Goal: Information Seeking & Learning: Learn about a topic

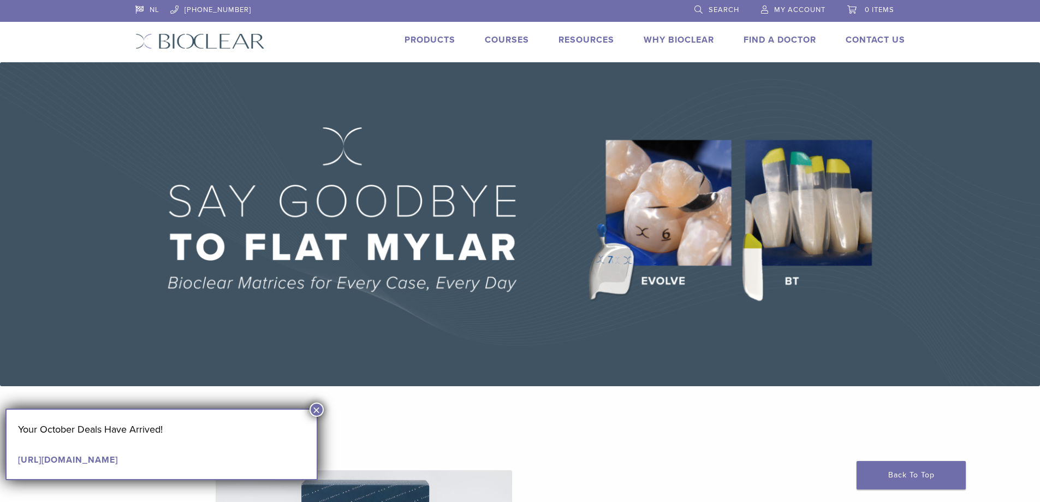
click at [317, 408] on button "×" at bounding box center [317, 410] width 14 height 14
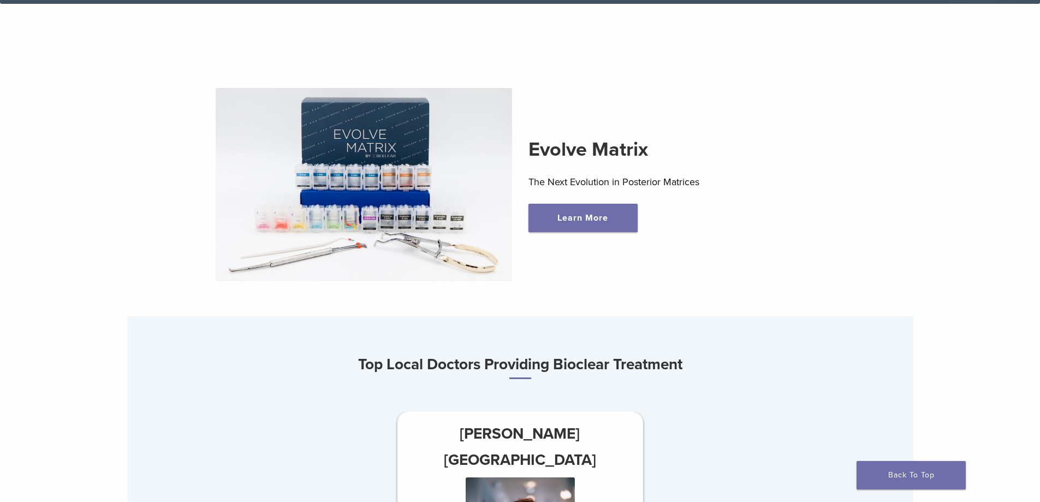
scroll to position [437, 0]
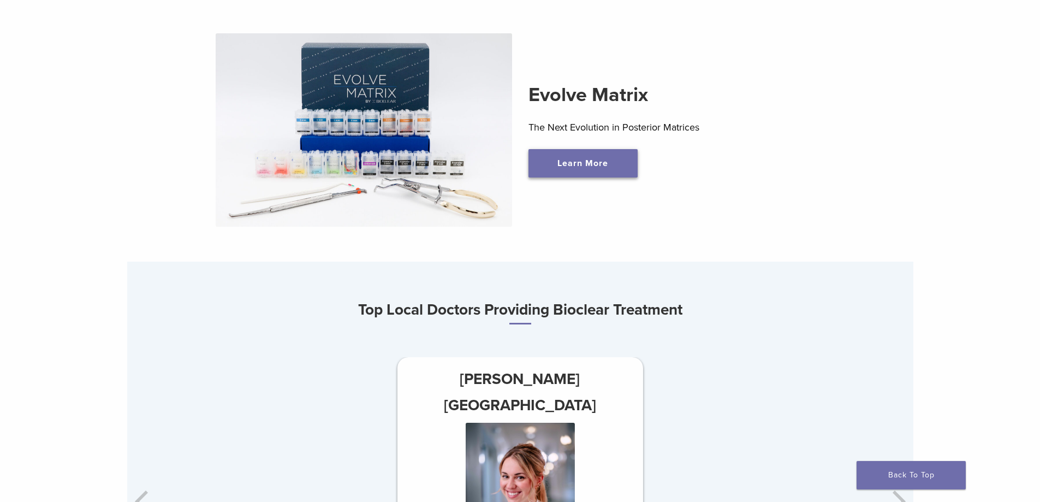
click at [612, 169] on link "Learn More" at bounding box center [583, 163] width 109 height 28
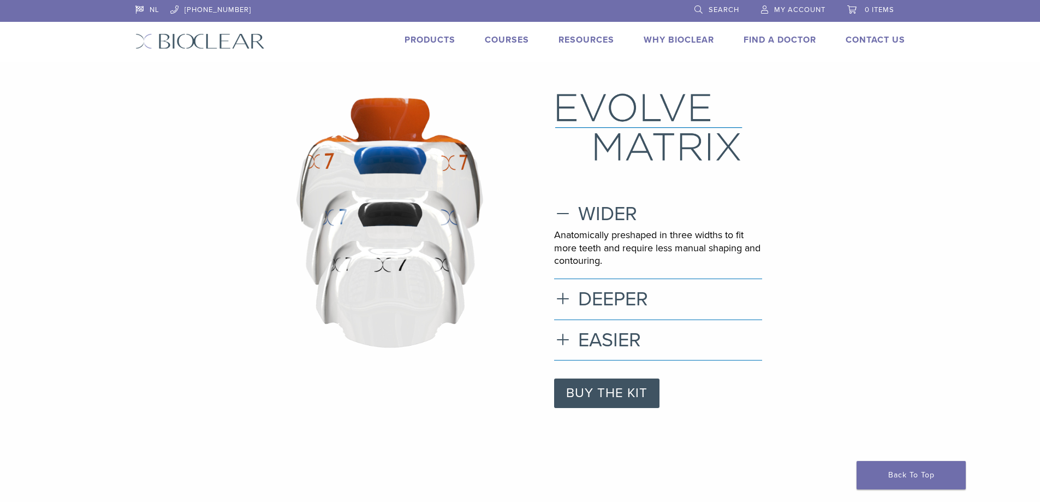
click at [415, 37] on link "Products" at bounding box center [430, 39] width 51 height 11
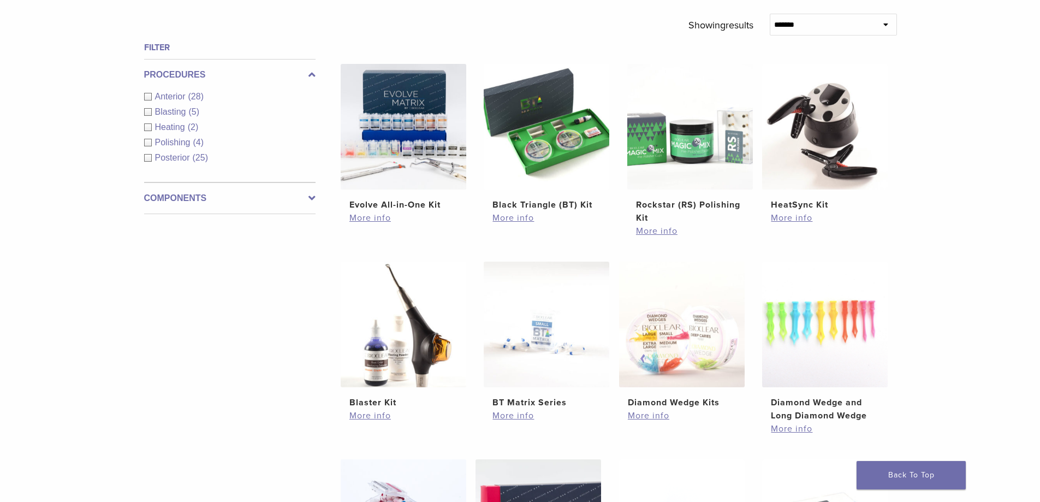
scroll to position [437, 0]
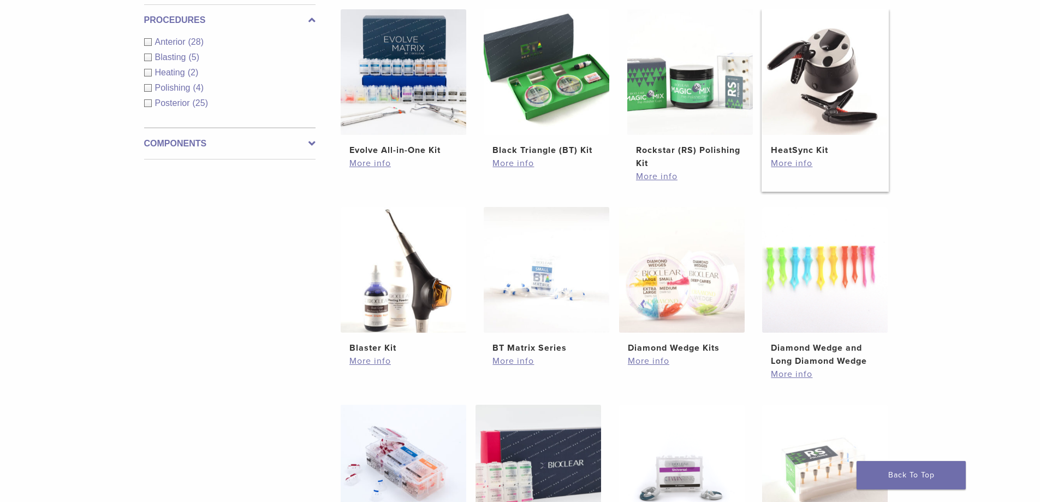
click at [835, 85] on img at bounding box center [825, 72] width 126 height 126
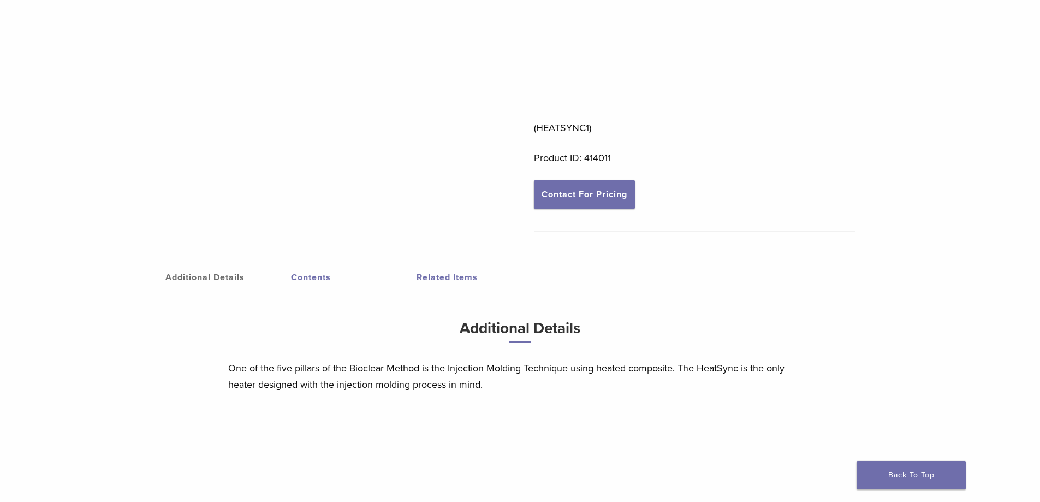
scroll to position [273, 0]
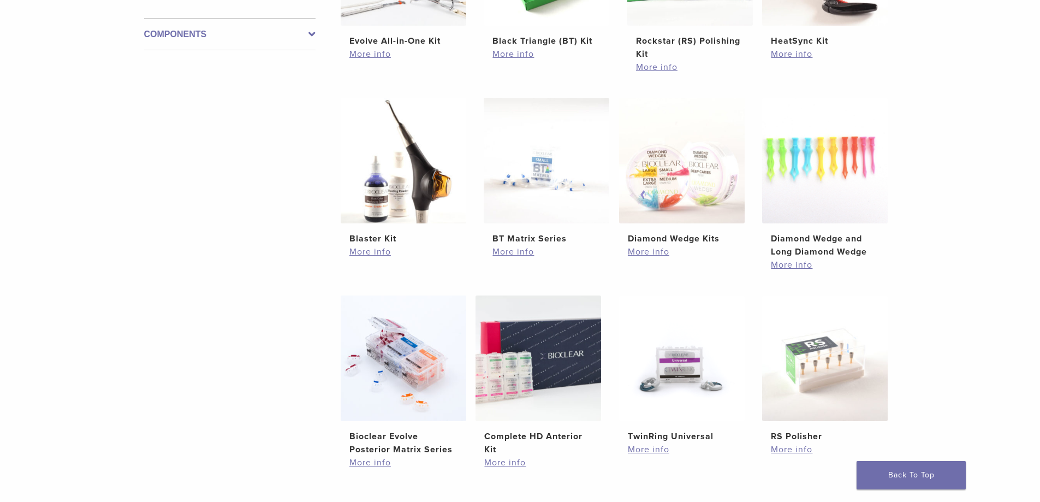
scroll to position [655, 0]
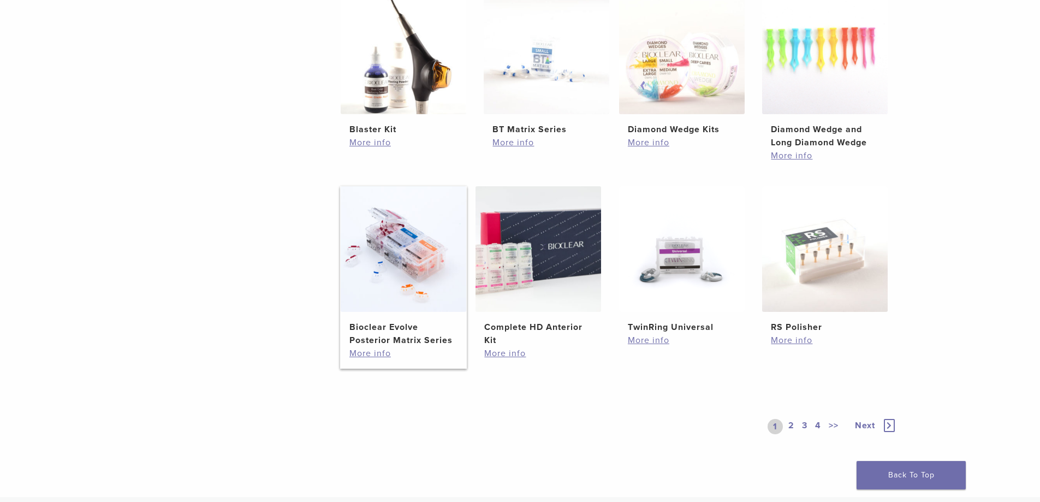
click at [388, 275] on img at bounding box center [404, 249] width 126 height 126
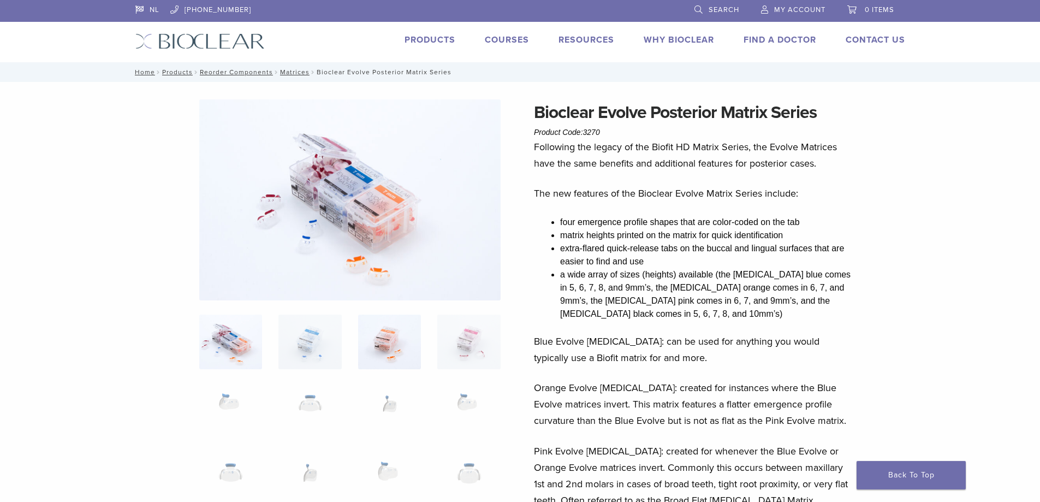
click at [393, 338] on img at bounding box center [389, 342] width 63 height 55
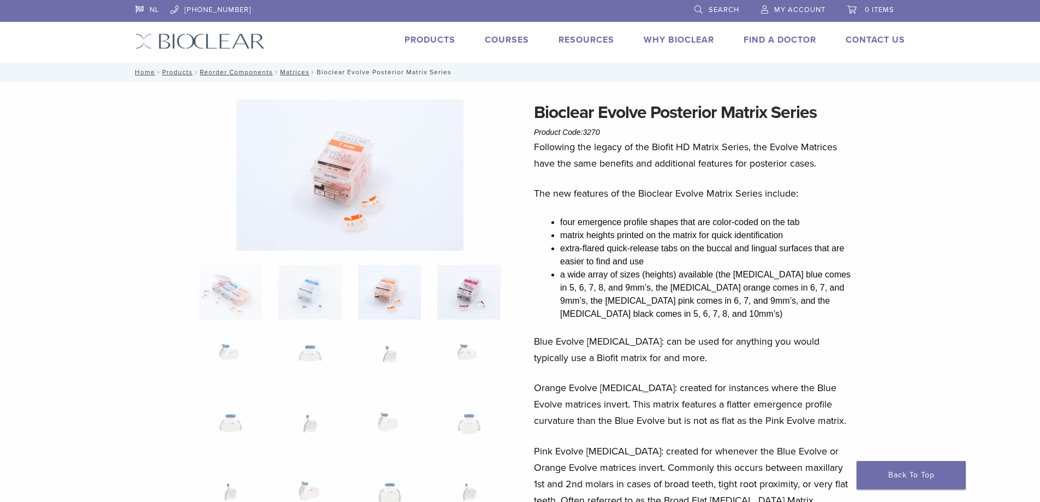
click at [479, 315] on img at bounding box center [468, 292] width 63 height 55
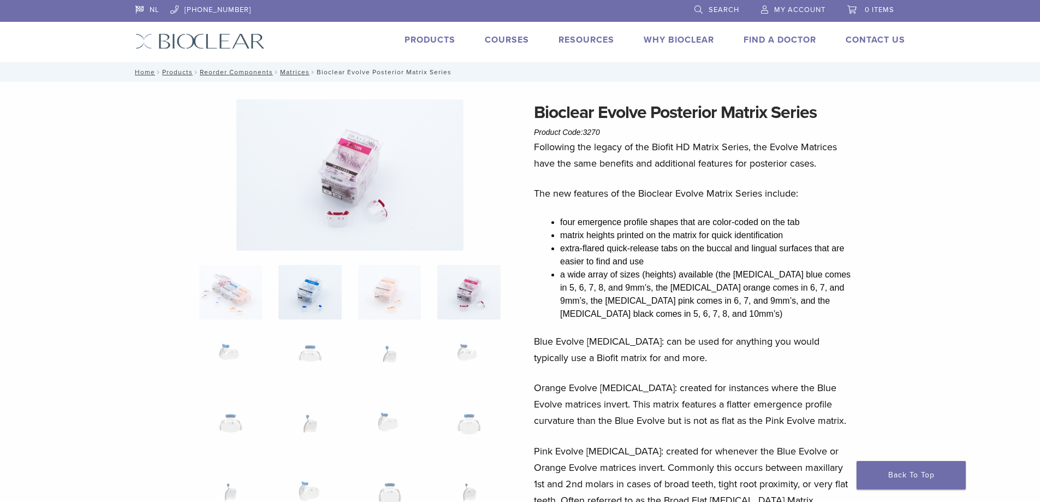
click at [304, 302] on img at bounding box center [310, 292] width 63 height 55
click at [256, 295] on img at bounding box center [230, 292] width 63 height 55
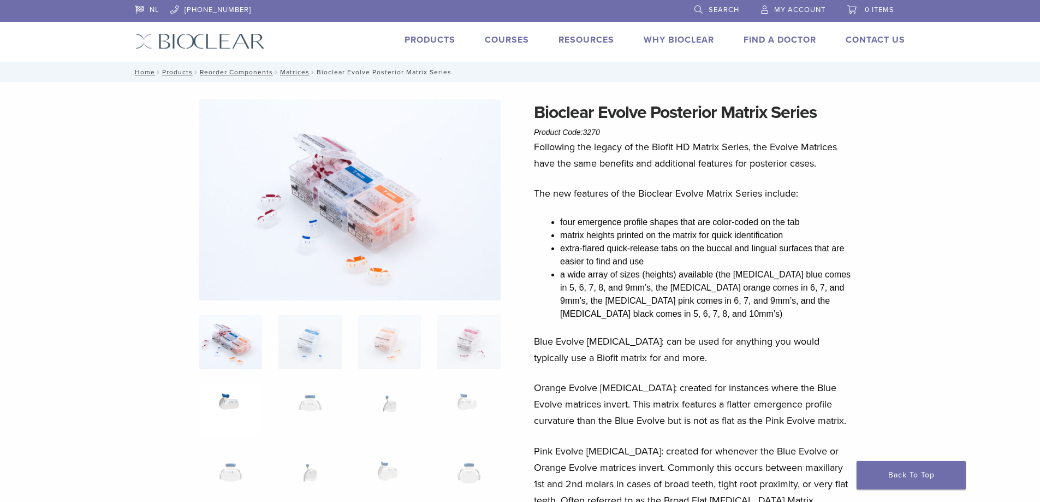
click at [230, 408] on img at bounding box center [230, 410] width 63 height 55
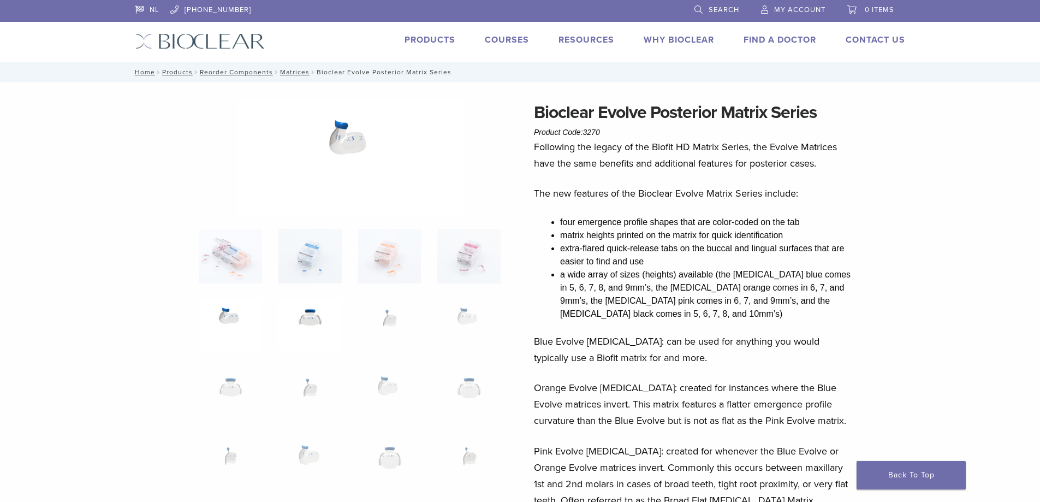
click at [315, 330] on img at bounding box center [310, 325] width 63 height 55
click at [406, 316] on img at bounding box center [389, 325] width 63 height 55
click at [470, 322] on img at bounding box center [468, 325] width 63 height 55
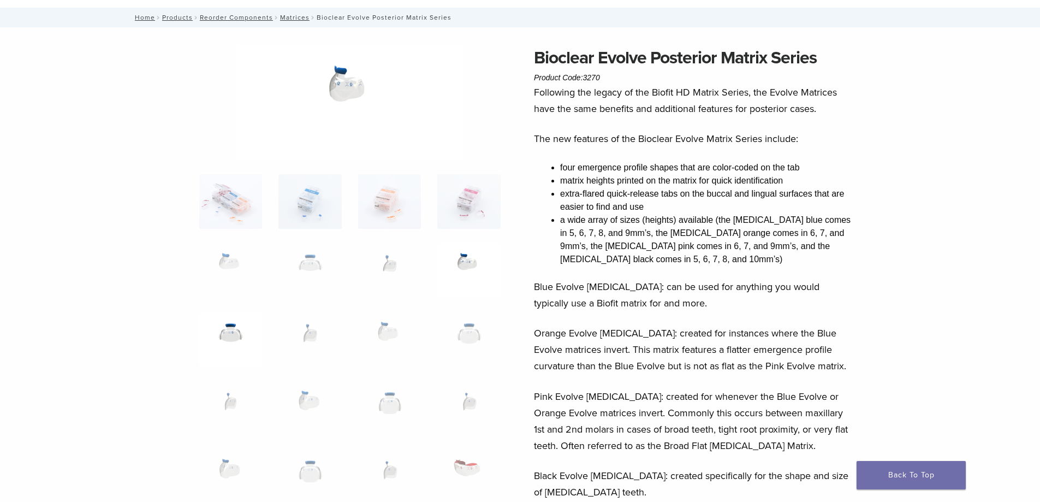
click at [244, 344] on img at bounding box center [230, 339] width 63 height 55
click at [304, 334] on img at bounding box center [310, 339] width 63 height 55
click at [389, 332] on img at bounding box center [389, 339] width 63 height 55
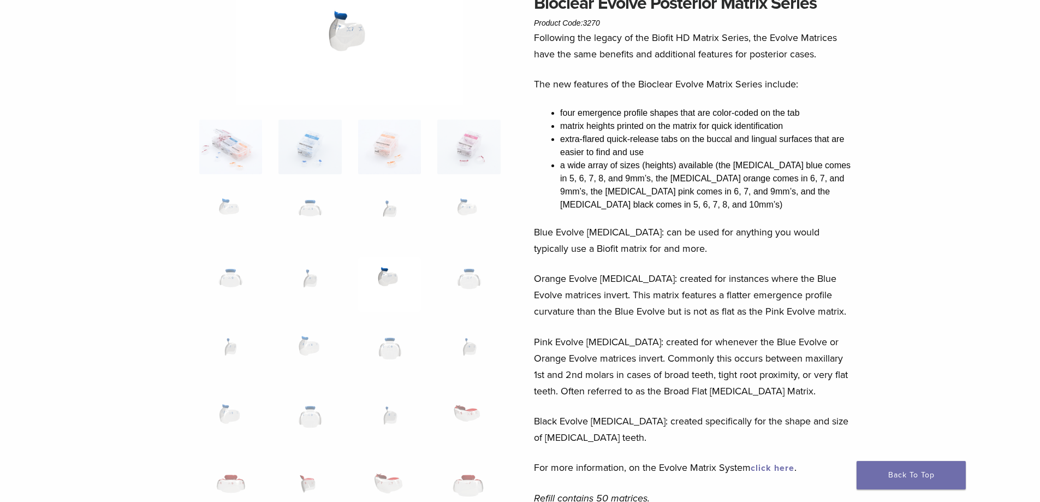
scroll to position [218, 0]
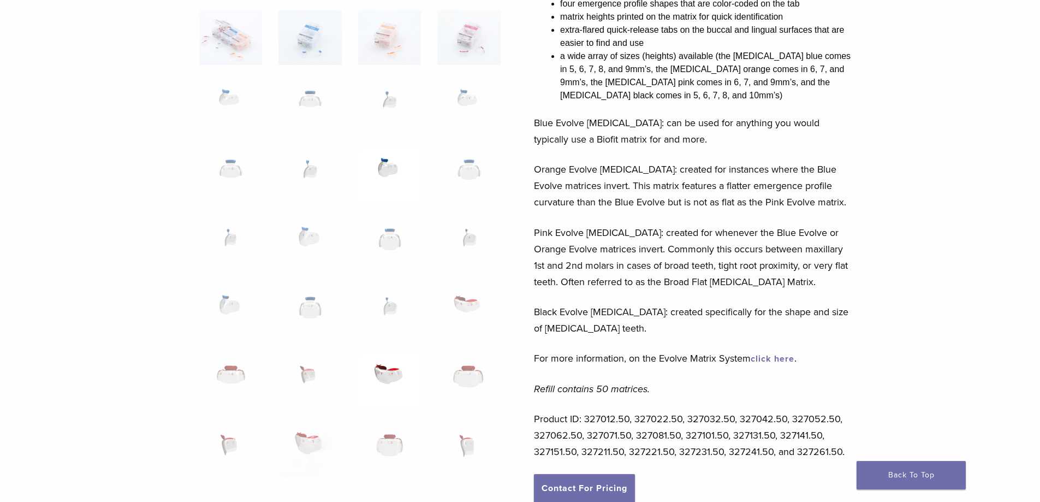
click at [398, 378] on img at bounding box center [389, 381] width 63 height 55
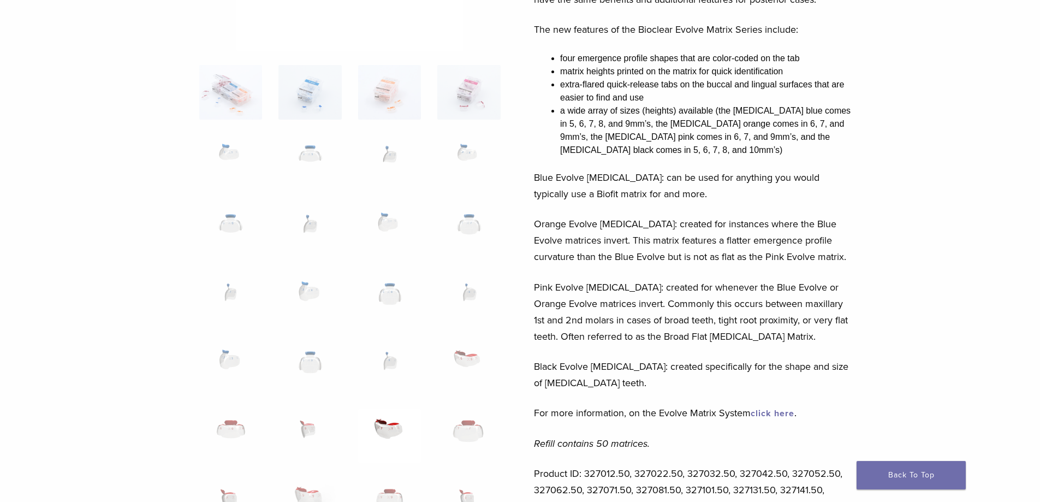
scroll to position [437, 0]
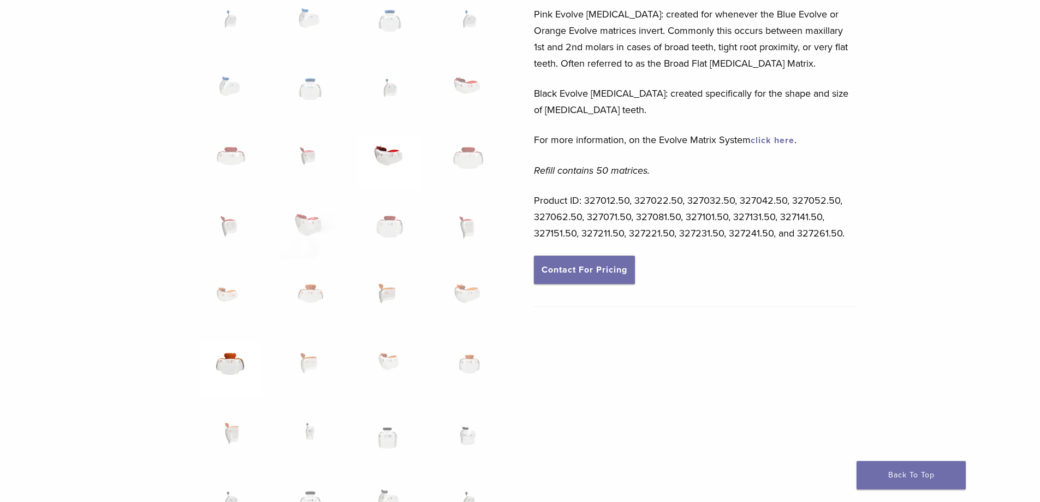
click at [222, 371] on img at bounding box center [230, 369] width 63 height 55
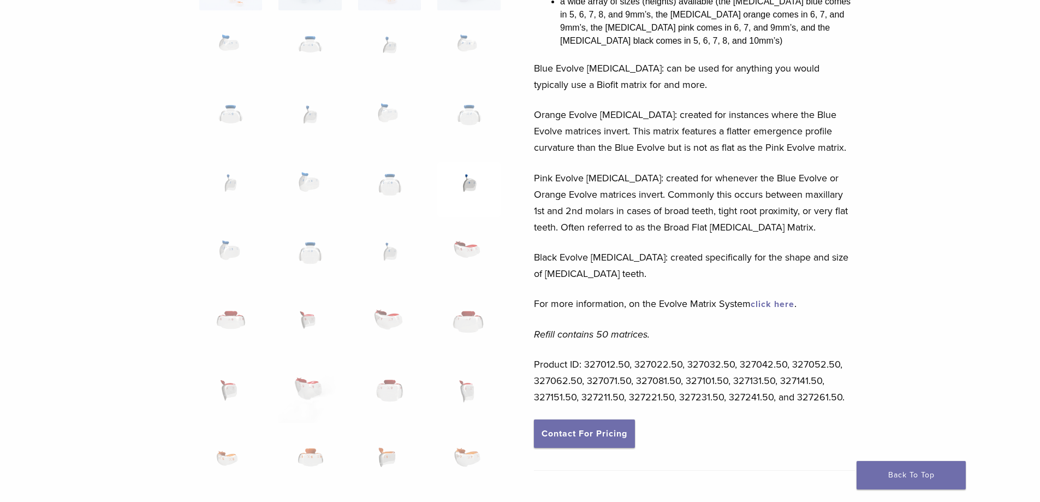
scroll to position [0, 0]
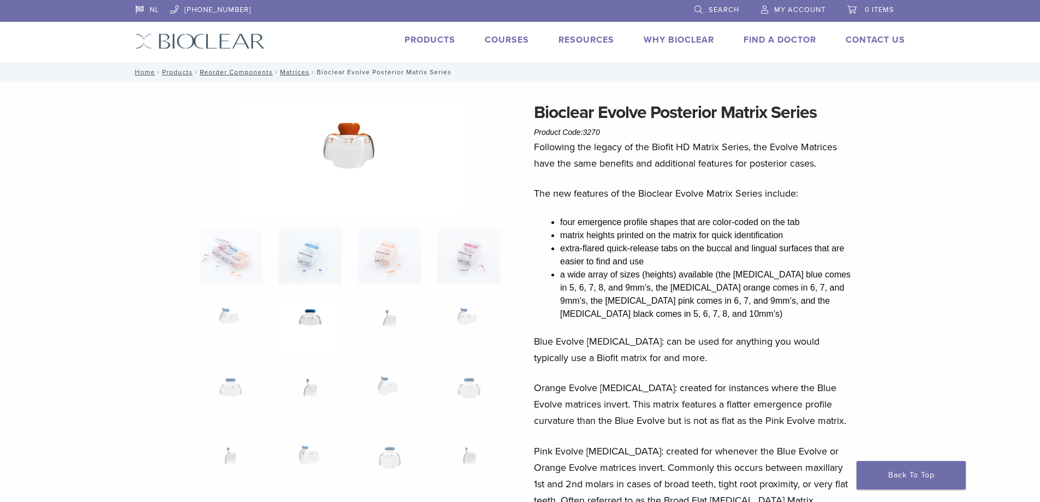
click at [319, 315] on img at bounding box center [310, 325] width 63 height 55
click at [295, 263] on img at bounding box center [310, 256] width 63 height 55
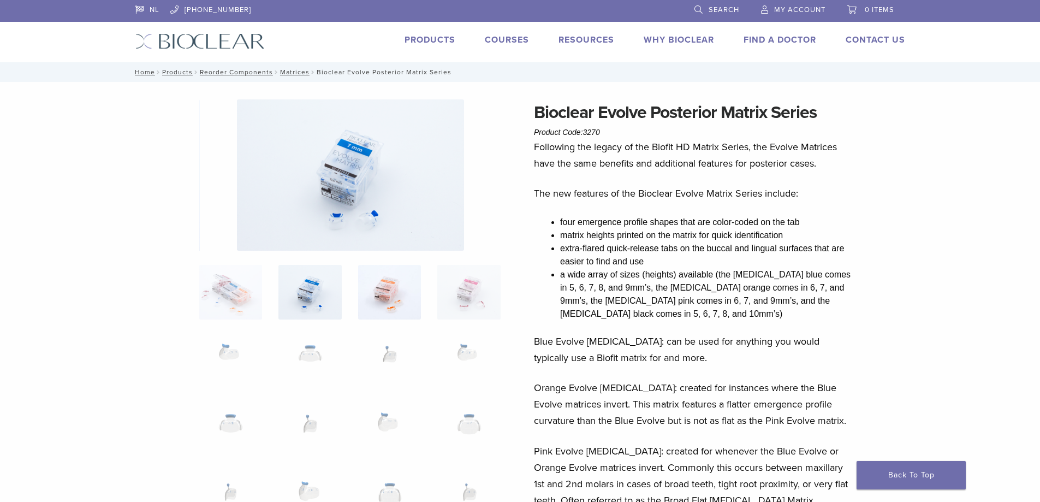
click at [403, 294] on img at bounding box center [389, 292] width 63 height 55
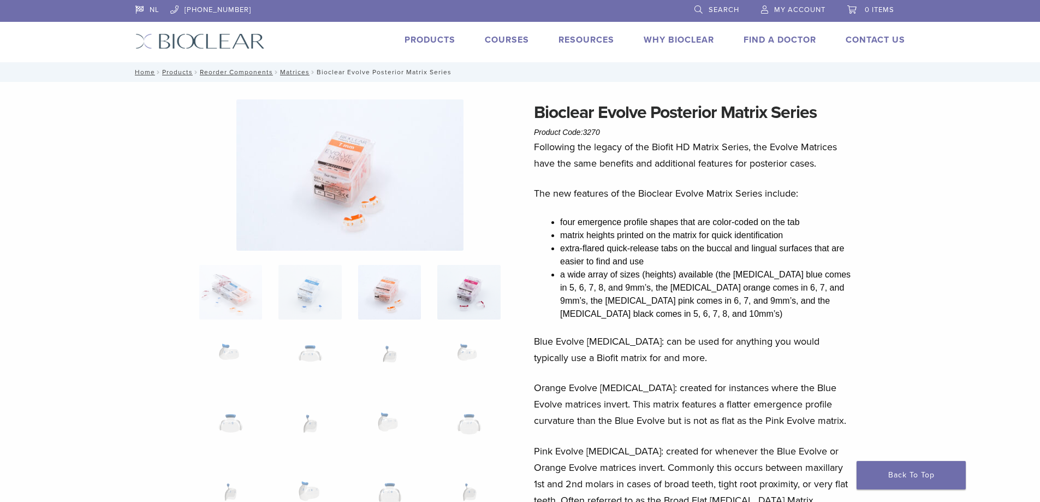
click at [472, 290] on img at bounding box center [468, 292] width 63 height 55
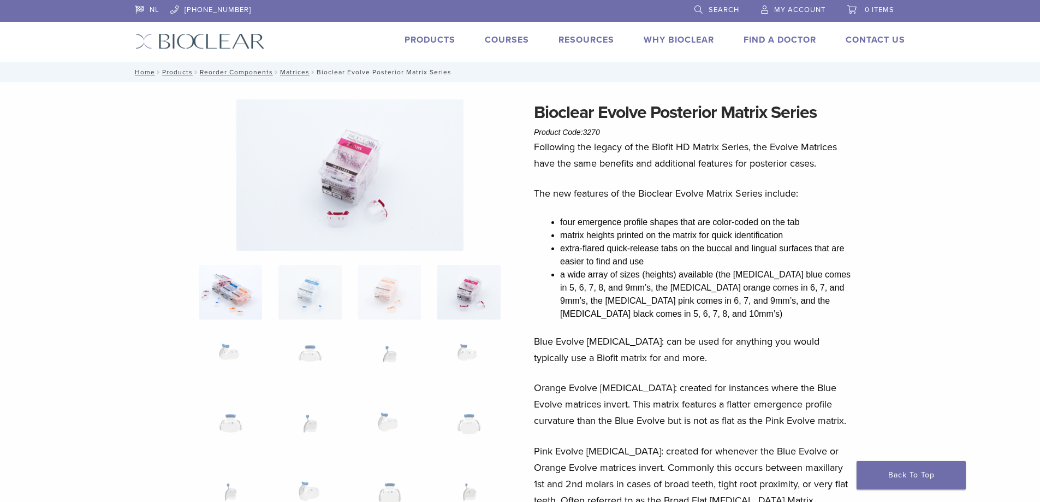
click at [235, 295] on img at bounding box center [230, 292] width 63 height 55
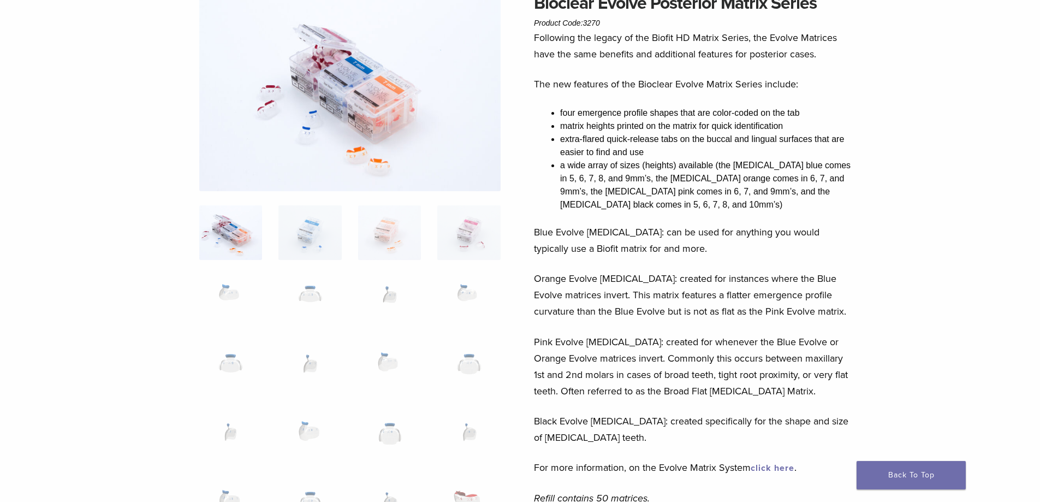
scroll to position [164, 0]
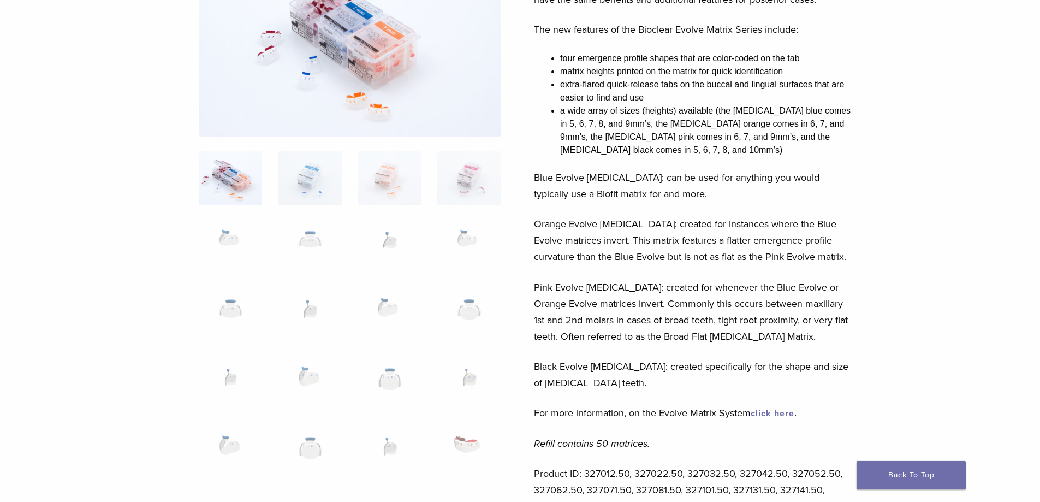
click at [788, 413] on link "click here" at bounding box center [773, 413] width 44 height 11
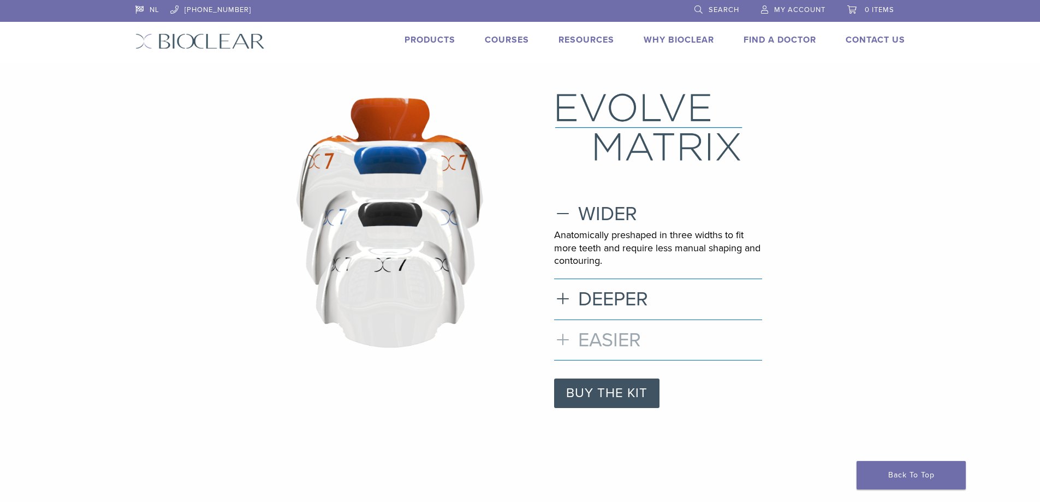
click at [602, 339] on h3 "EASIER" at bounding box center [658, 339] width 208 height 23
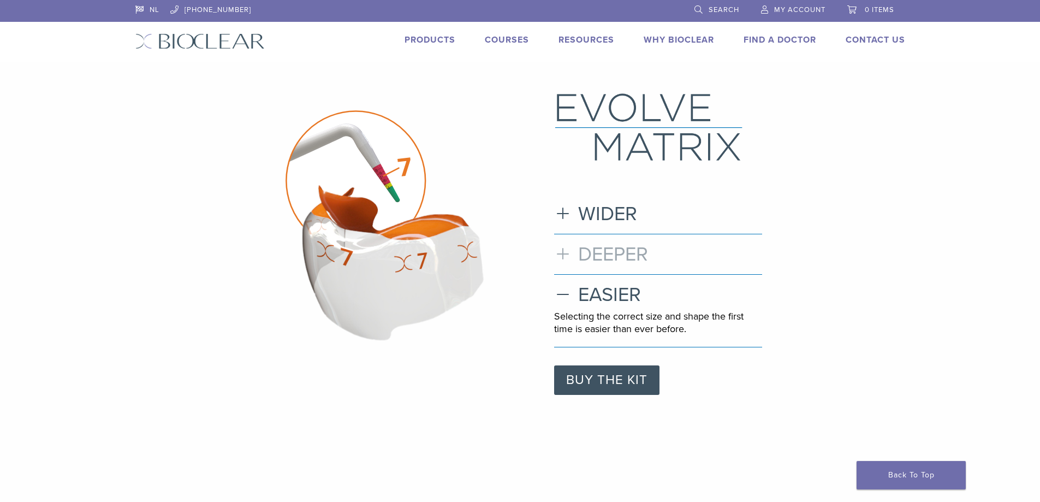
click at [632, 255] on h3 "DEEPER" at bounding box center [658, 253] width 208 height 23
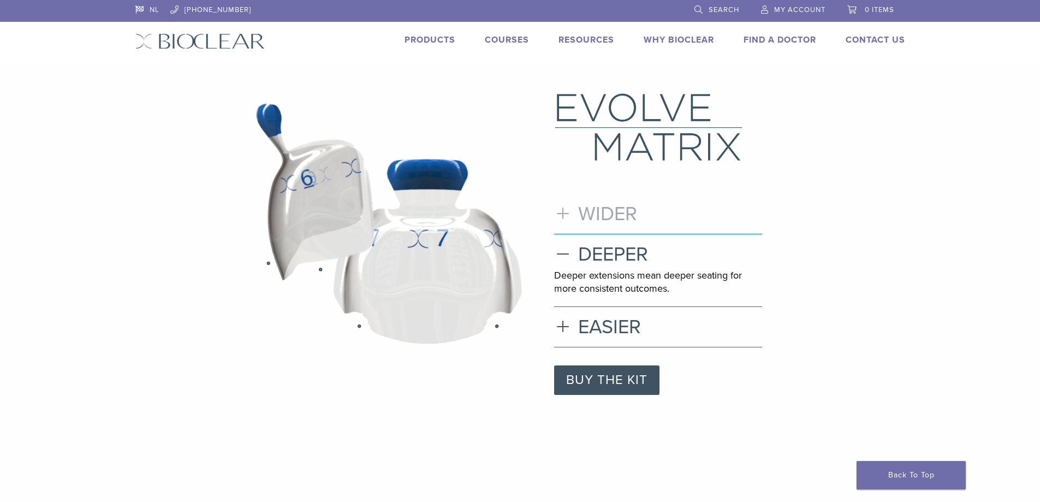
click at [591, 218] on h3 "WIDER" at bounding box center [658, 213] width 208 height 23
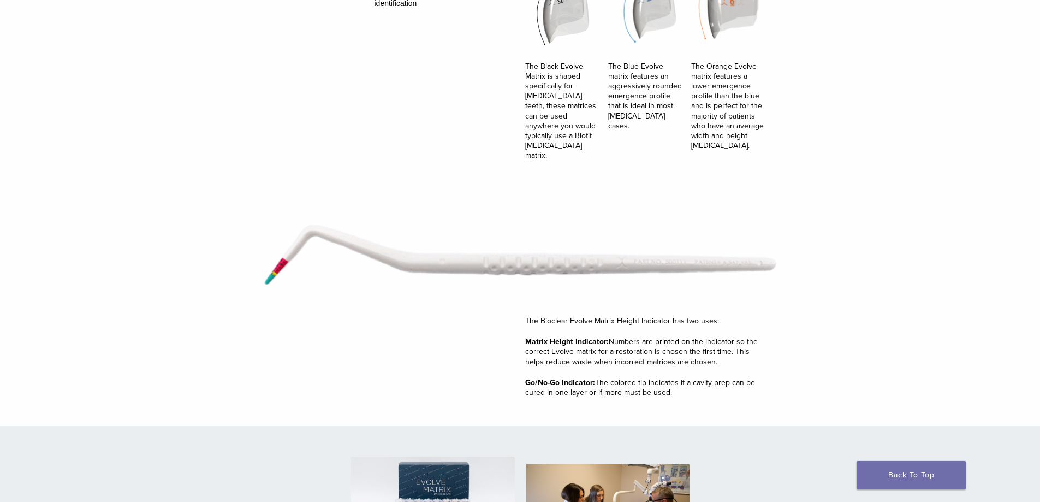
scroll to position [1638, 0]
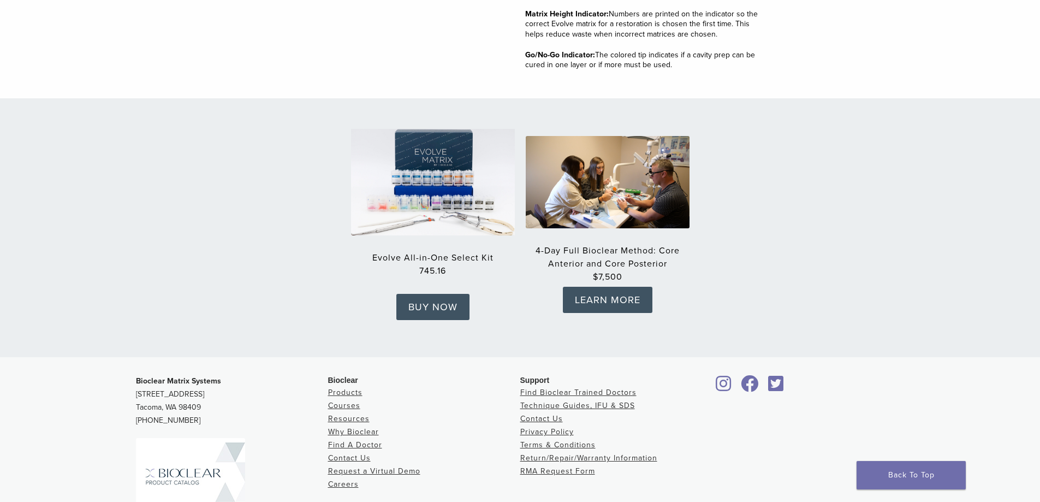
click at [501, 175] on img at bounding box center [433, 181] width 180 height 117
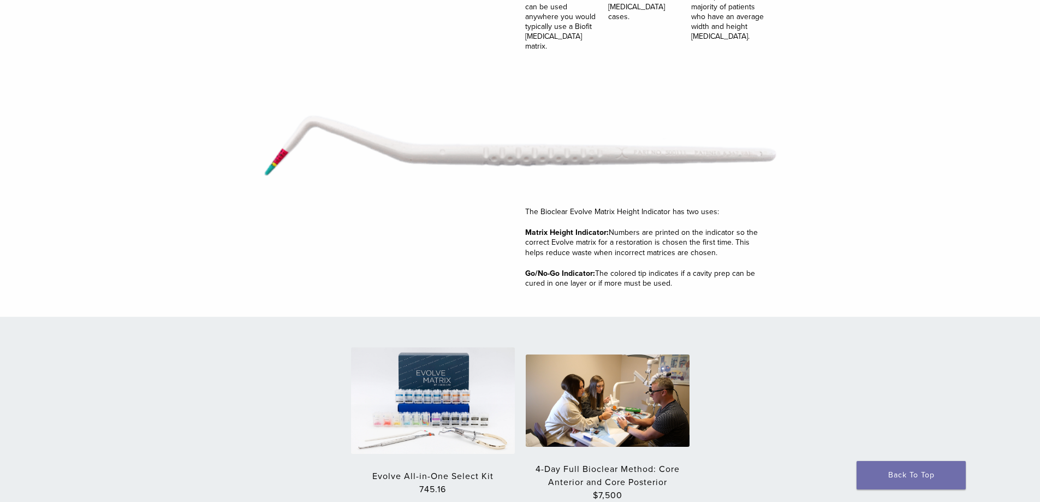
scroll to position [1202, 0]
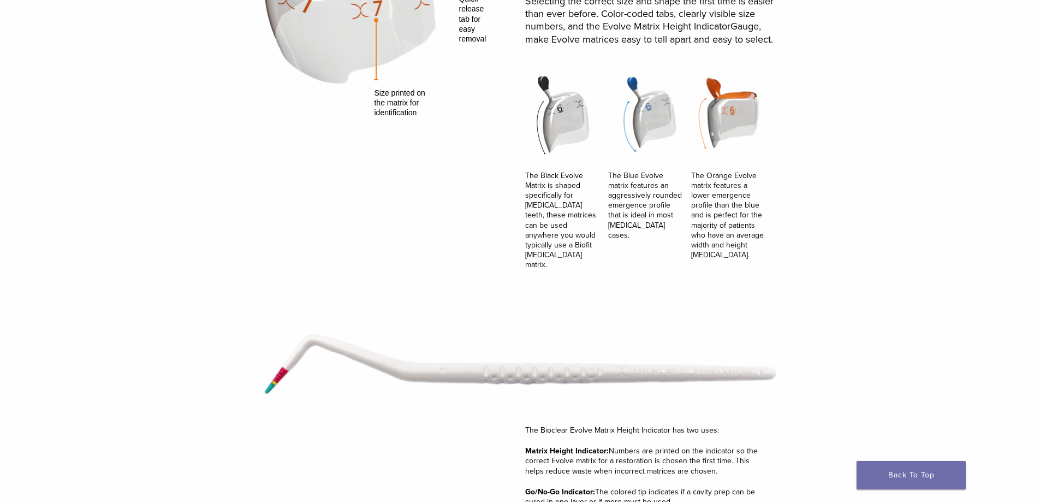
click at [310, 61] on ul "Color-coded tab for identification and handling Quick release tab for easy remo…" at bounding box center [359, 7] width 190 height 156
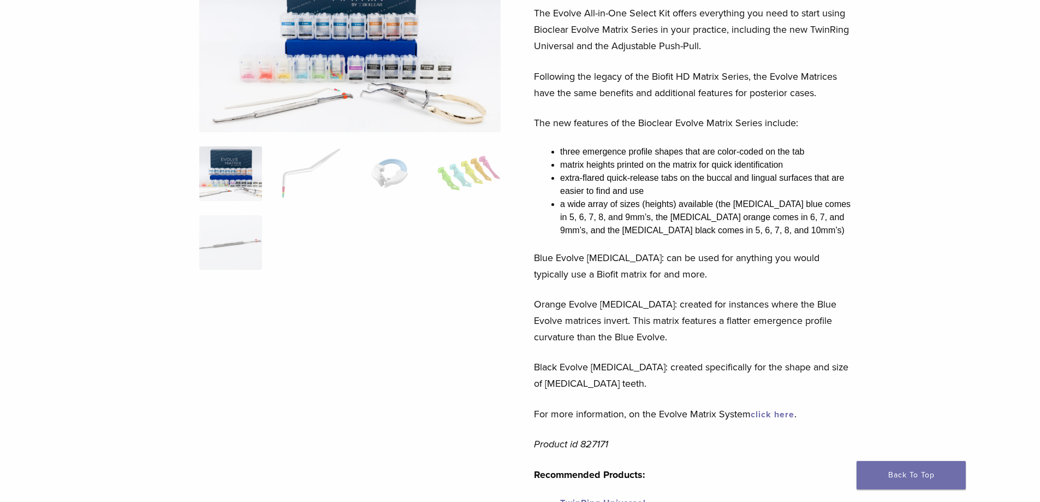
scroll to position [109, 0]
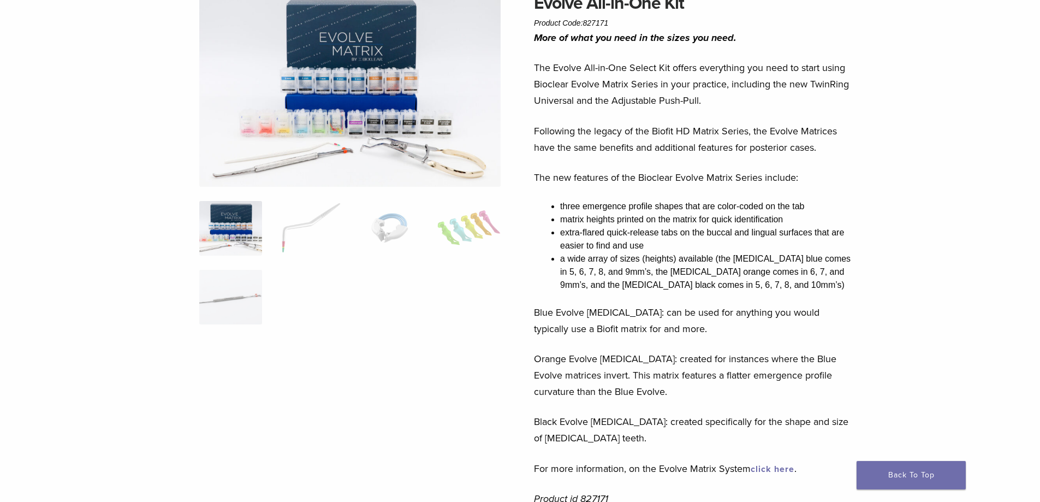
click at [393, 74] on img at bounding box center [349, 88] width 301 height 197
